Goal: Subscribe to service/newsletter

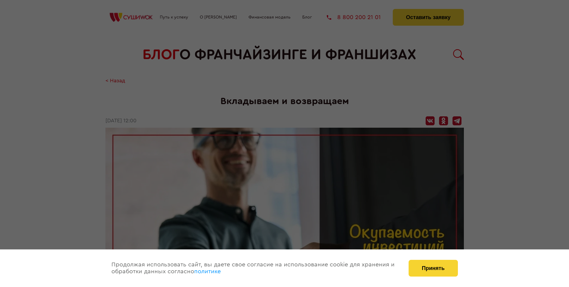
scroll to position [574, 0]
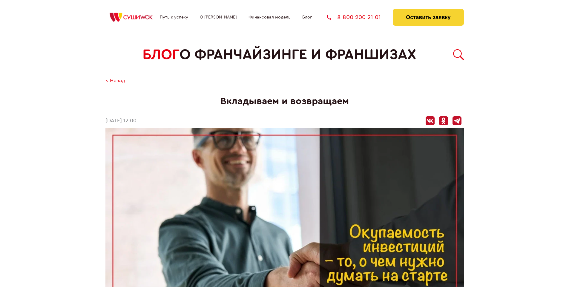
scroll to position [574, 0]
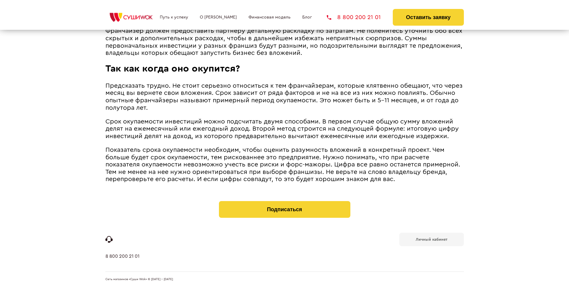
click at [431, 239] on b "Личный кабинет" at bounding box center [432, 240] width 32 height 4
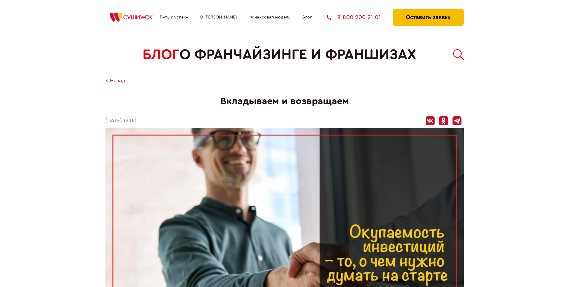
click at [428, 10] on button "Оставить заявку" at bounding box center [428, 17] width 71 height 17
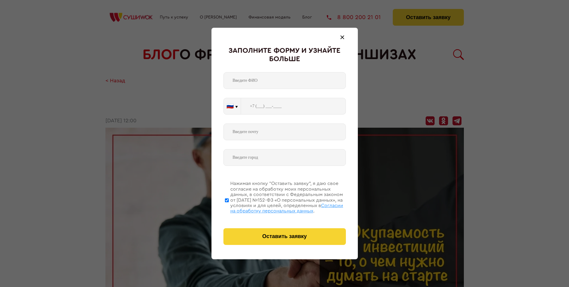
click at [277, 208] on span "Согласии на обработку персональных данных" at bounding box center [286, 208] width 113 height 10
click at [229, 208] on input "Нажимая кнопку “Оставить заявку”, я даю свое согласие на обработку моих персона…" at bounding box center [227, 201] width 4 height 48
checkbox input "false"
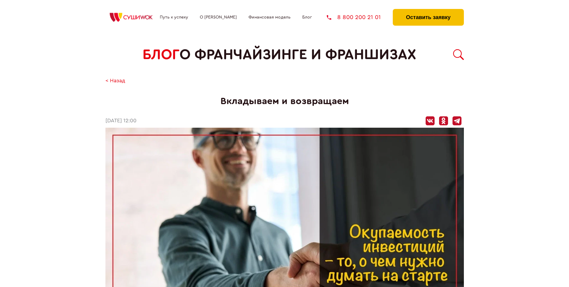
click at [428, 10] on button "Оставить заявку" at bounding box center [428, 17] width 71 height 17
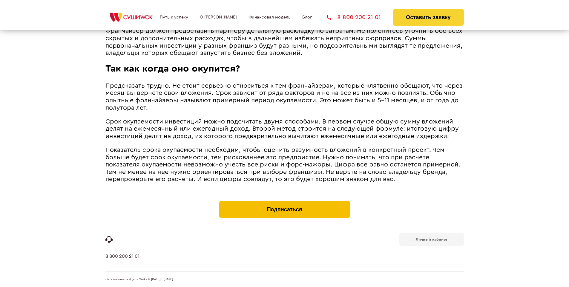
click at [284, 203] on button "Подписаться" at bounding box center [284, 209] width 131 height 17
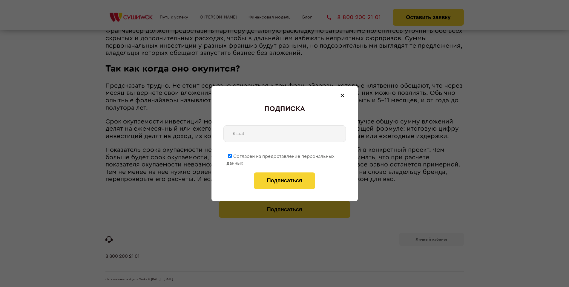
click at [281, 155] on span "Согласен на предоставление персональных данных" at bounding box center [280, 160] width 108 height 12
click at [232, 155] on input "Согласен на предоставление персональных данных" at bounding box center [230, 156] width 4 height 4
checkbox input "false"
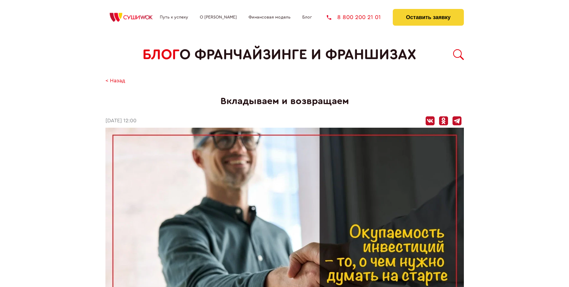
scroll to position [574, 0]
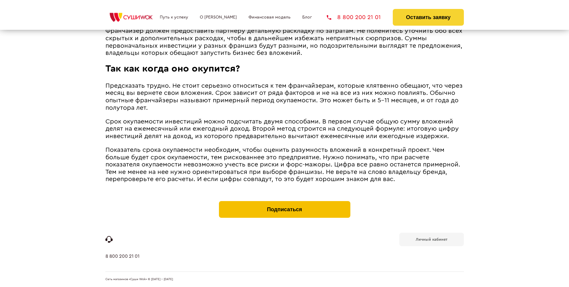
click at [284, 203] on button "Подписаться" at bounding box center [284, 209] width 131 height 17
